Goal: Transaction & Acquisition: Purchase product/service

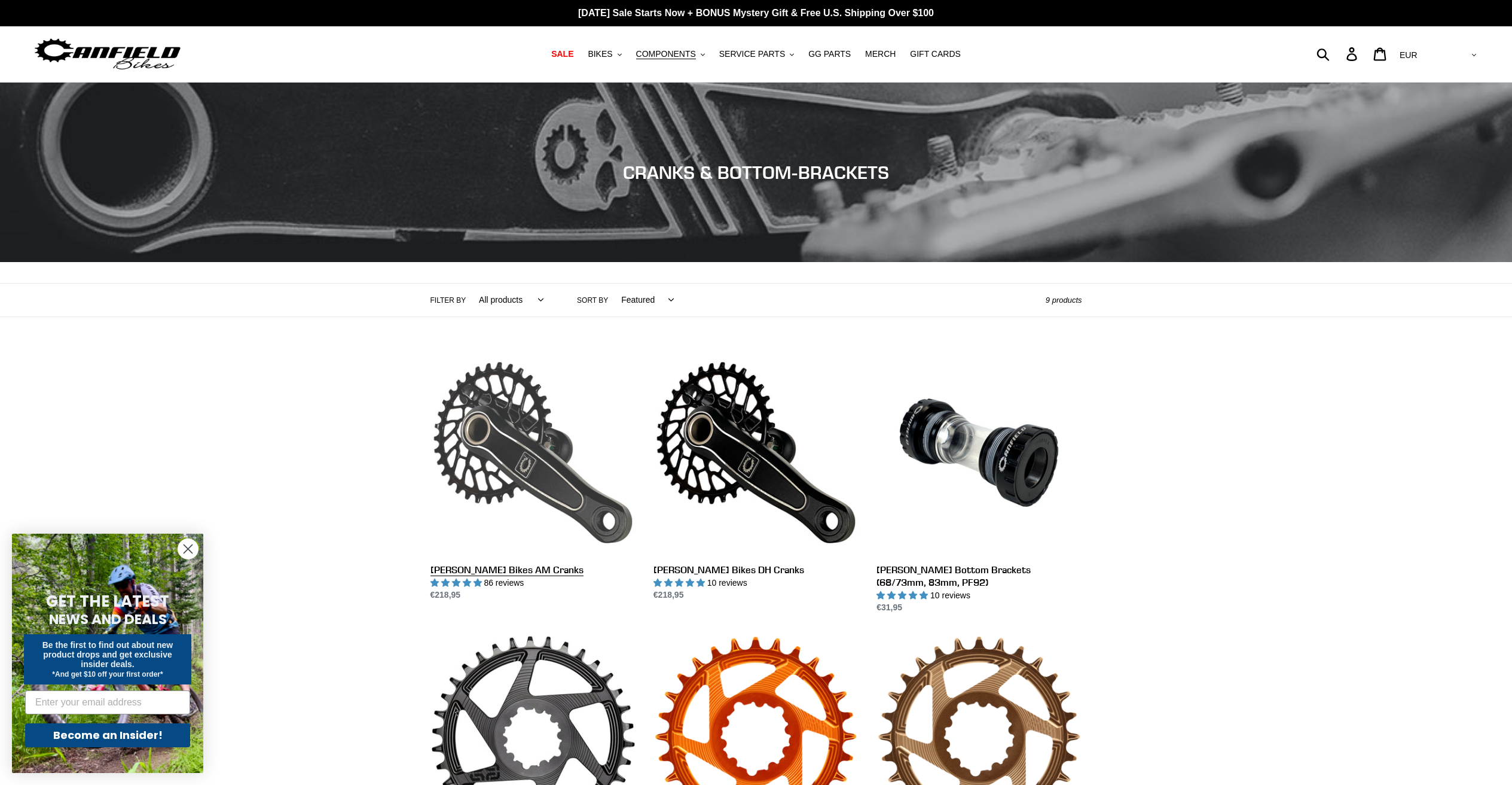
scroll to position [7, 0]
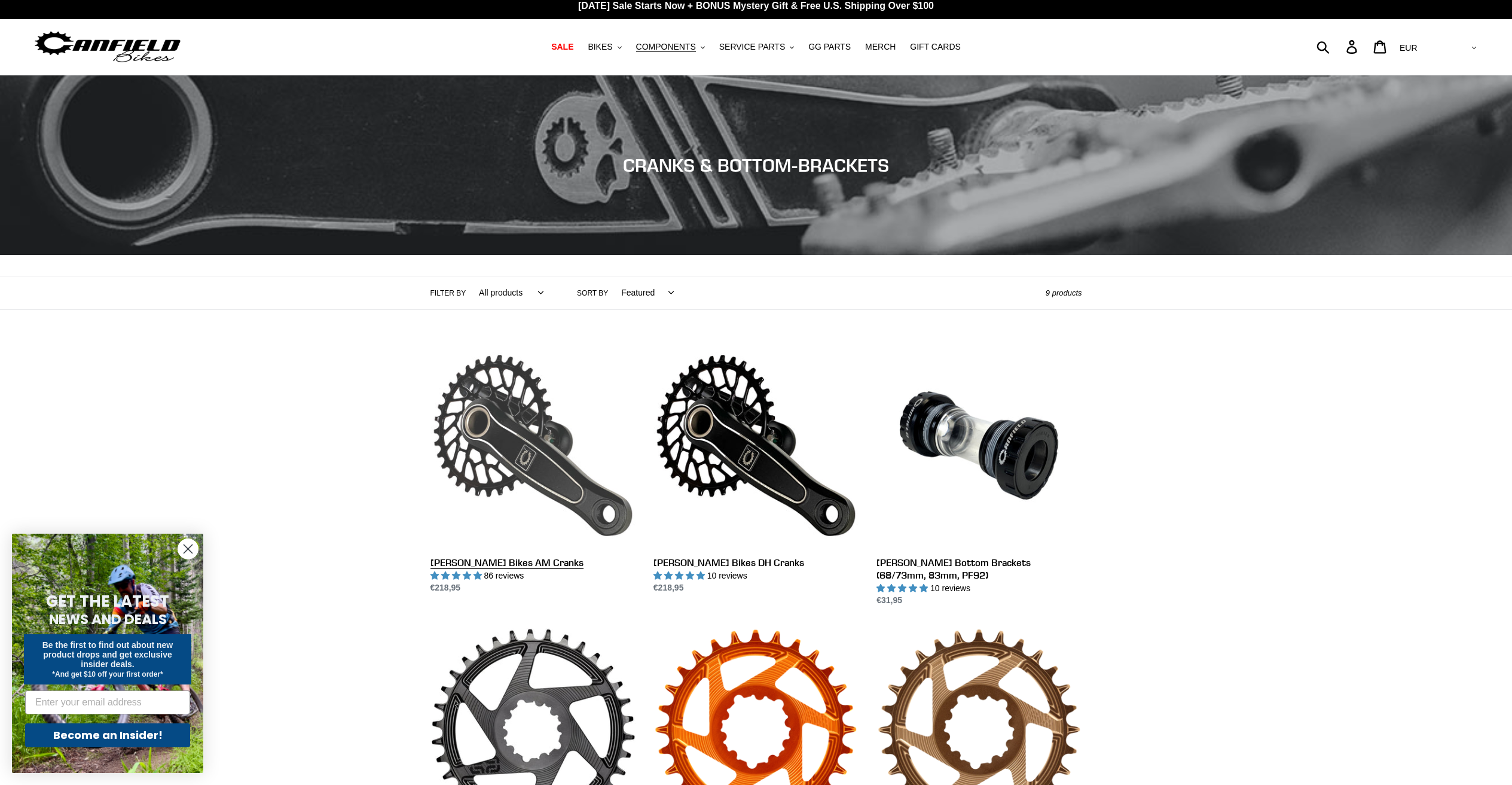
click at [526, 465] on link "[PERSON_NAME] Bikes AM Cranks" at bounding box center [533, 468] width 205 height 252
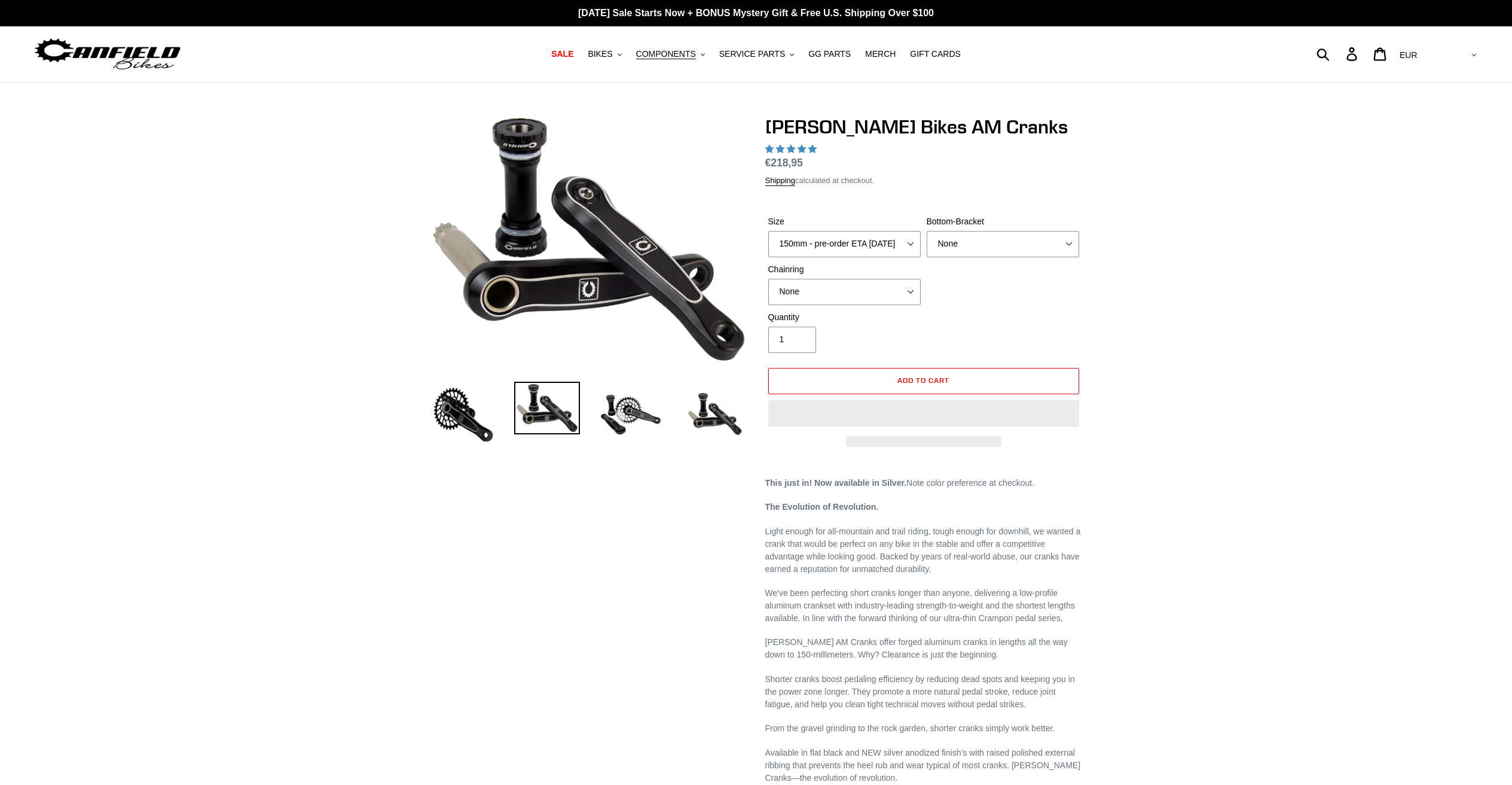
select select "highest-rating"
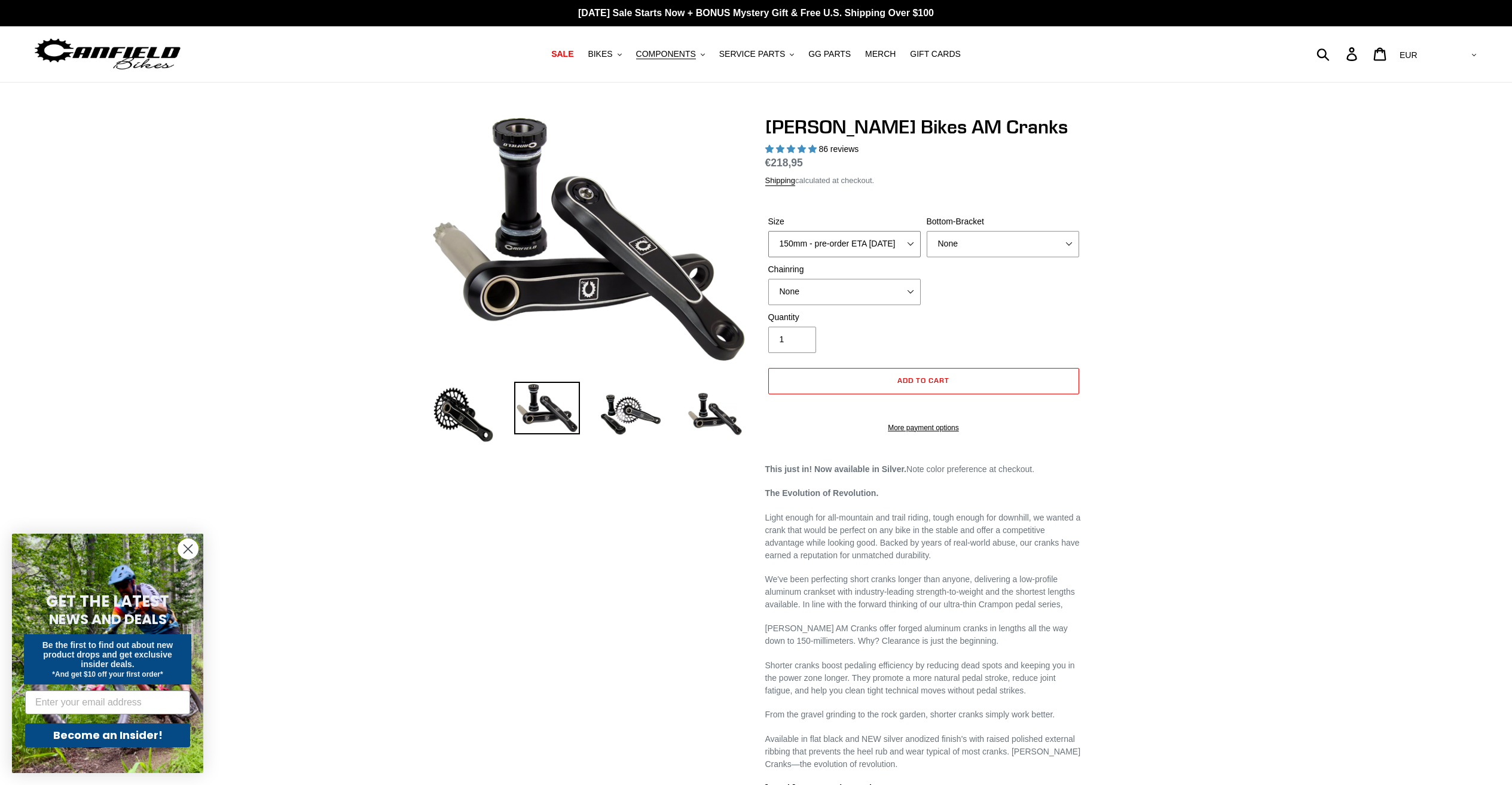
click at [861, 248] on select "150mm - pre-order ETA 9/30/25 155mm - pre-order ETA 9/30/25 160mm - pre-order E…" at bounding box center [845, 244] width 153 height 26
select select "155mm - pre-order ETA 9/30/25"
click at [768, 231] on select "150mm - pre-order ETA 9/30/25 155mm - pre-order ETA 9/30/25 160mm - pre-order E…" at bounding box center [845, 244] width 153 height 26
click at [974, 248] on select "None BSA Threaded 68/73mm Press Fit PF92" at bounding box center [1003, 244] width 153 height 26
click at [927, 231] on select "None BSA Threaded 68/73mm Press Fit PF92" at bounding box center [1003, 244] width 153 height 26
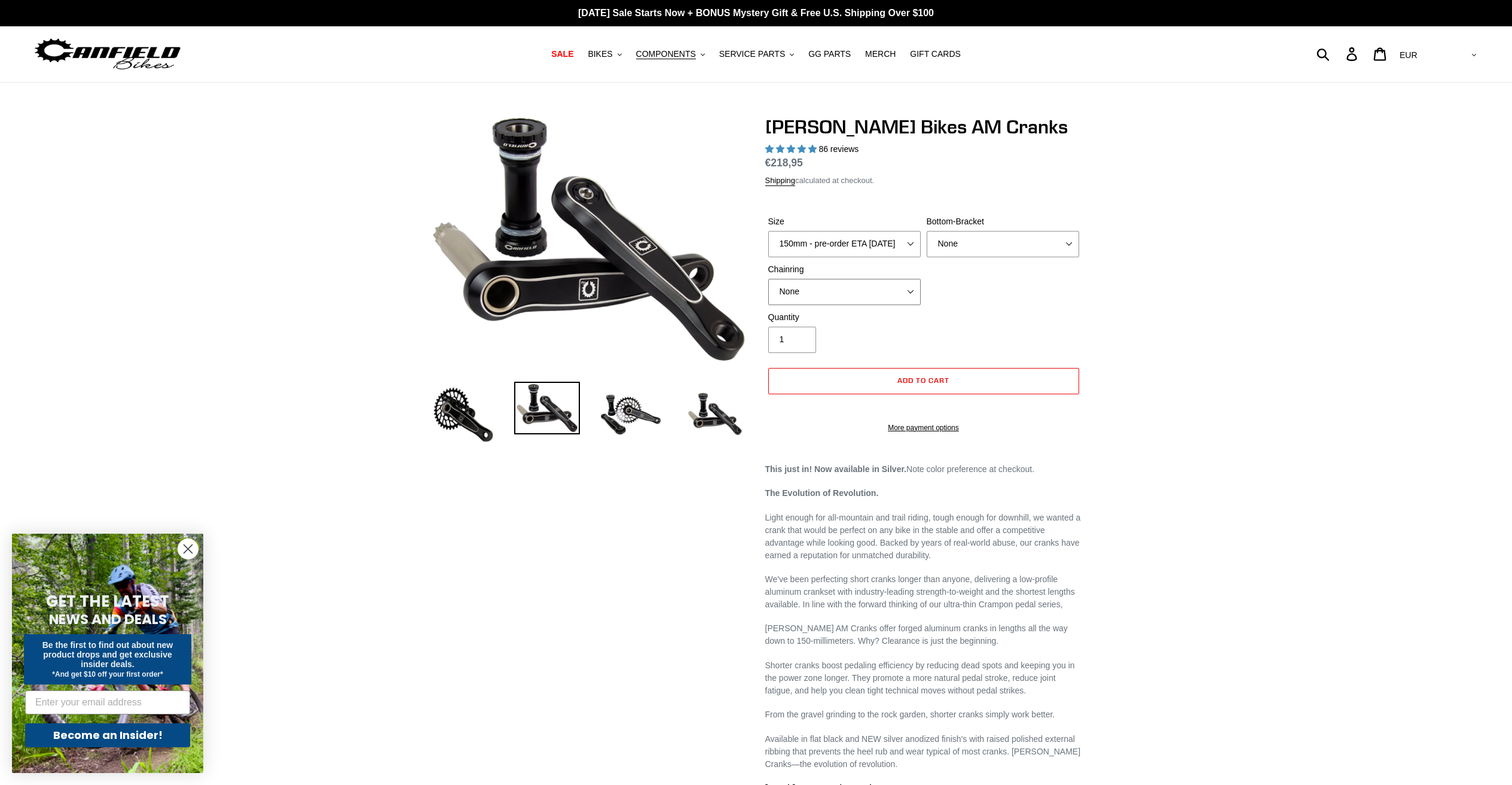
click at [887, 293] on select "None 30t Round (Boost 148) 30t Oval (Boost 148) 32t Round (Boost 148) 32t Oval …" at bounding box center [845, 292] width 153 height 26
click at [768, 279] on select "None 30t Round (Boost 148) 30t Oval (Boost 148) 32t Round (Boost 148) 32t Oval …" at bounding box center [845, 292] width 153 height 26
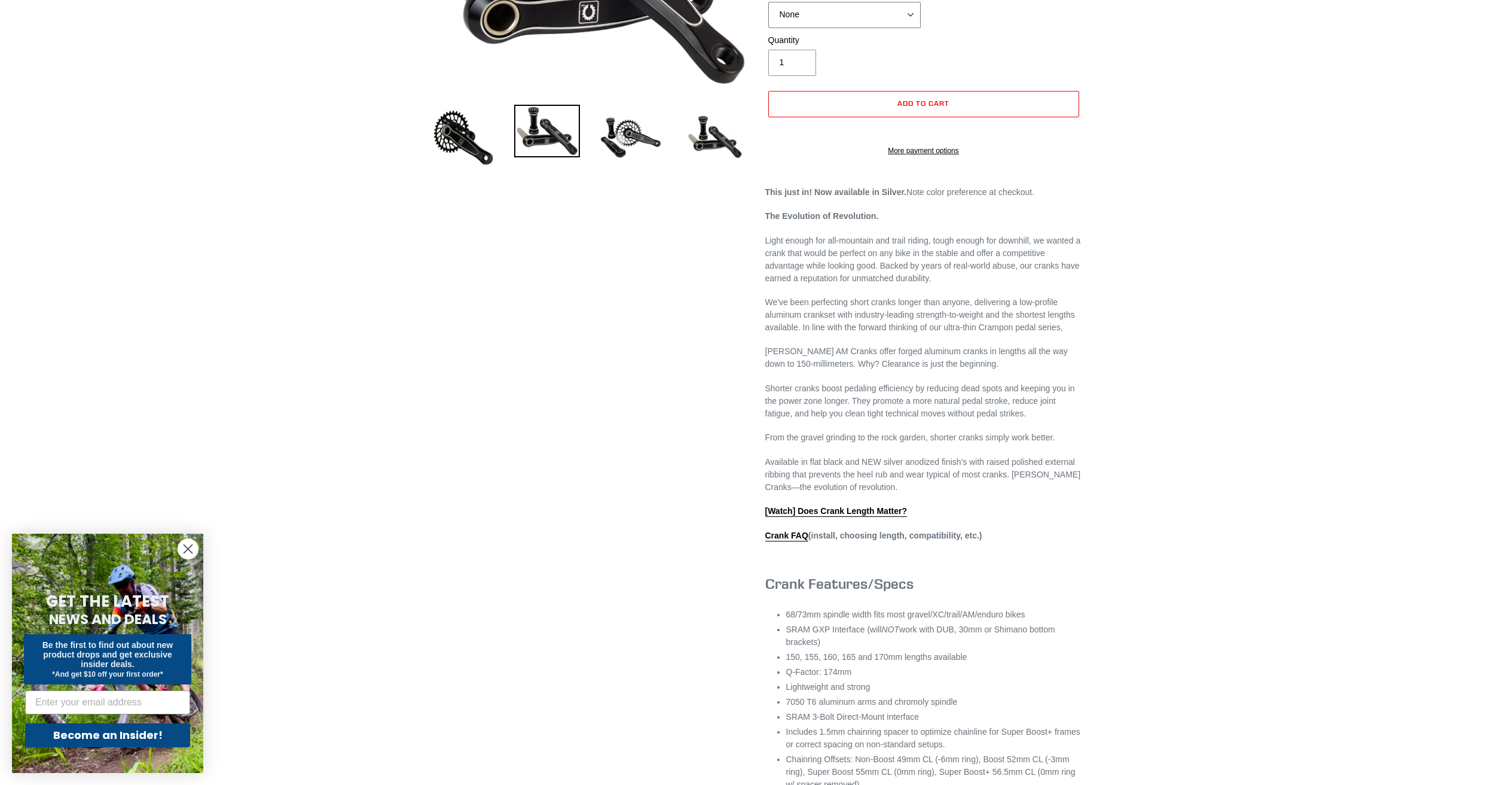
scroll to position [607, 0]
